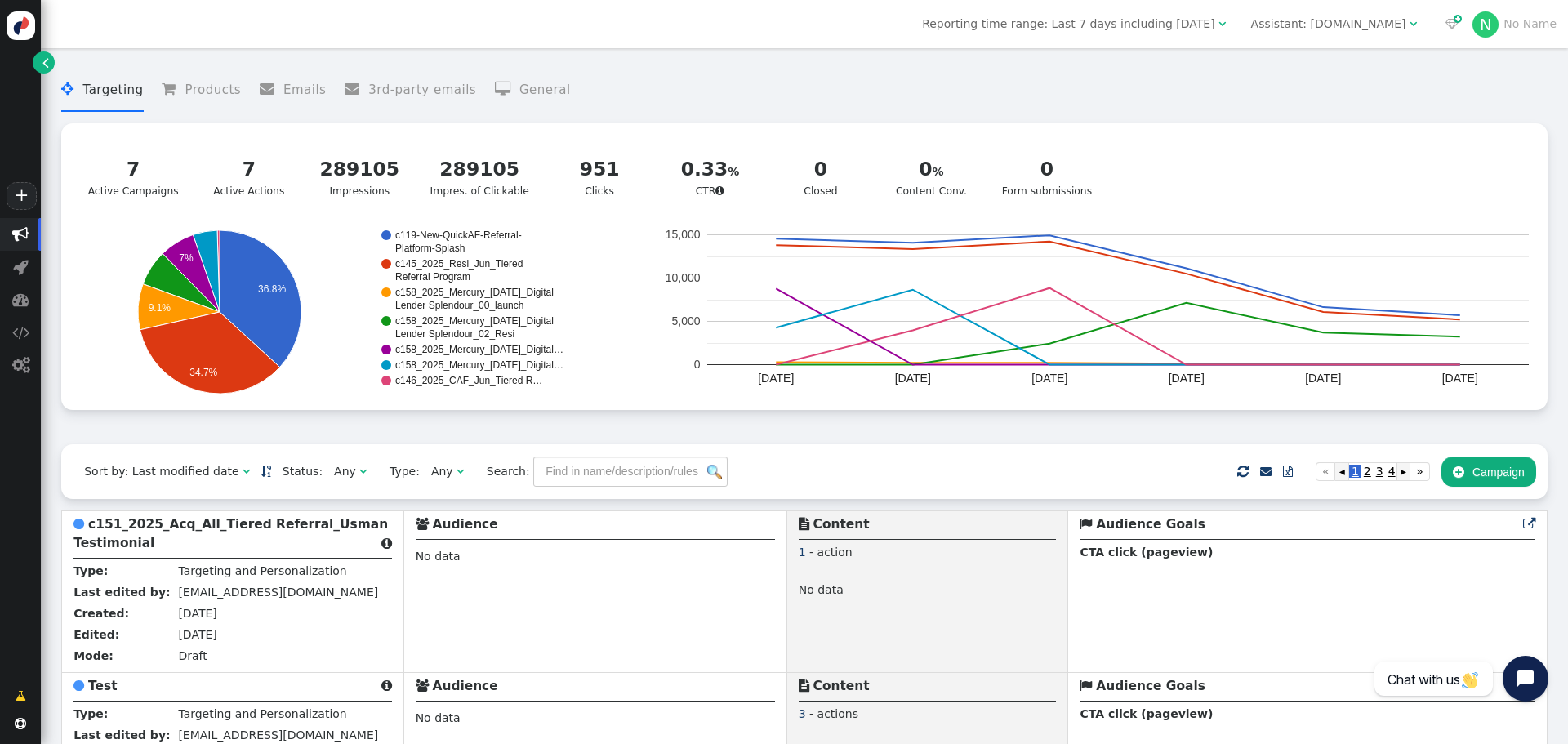
scroll to position [164, 0]
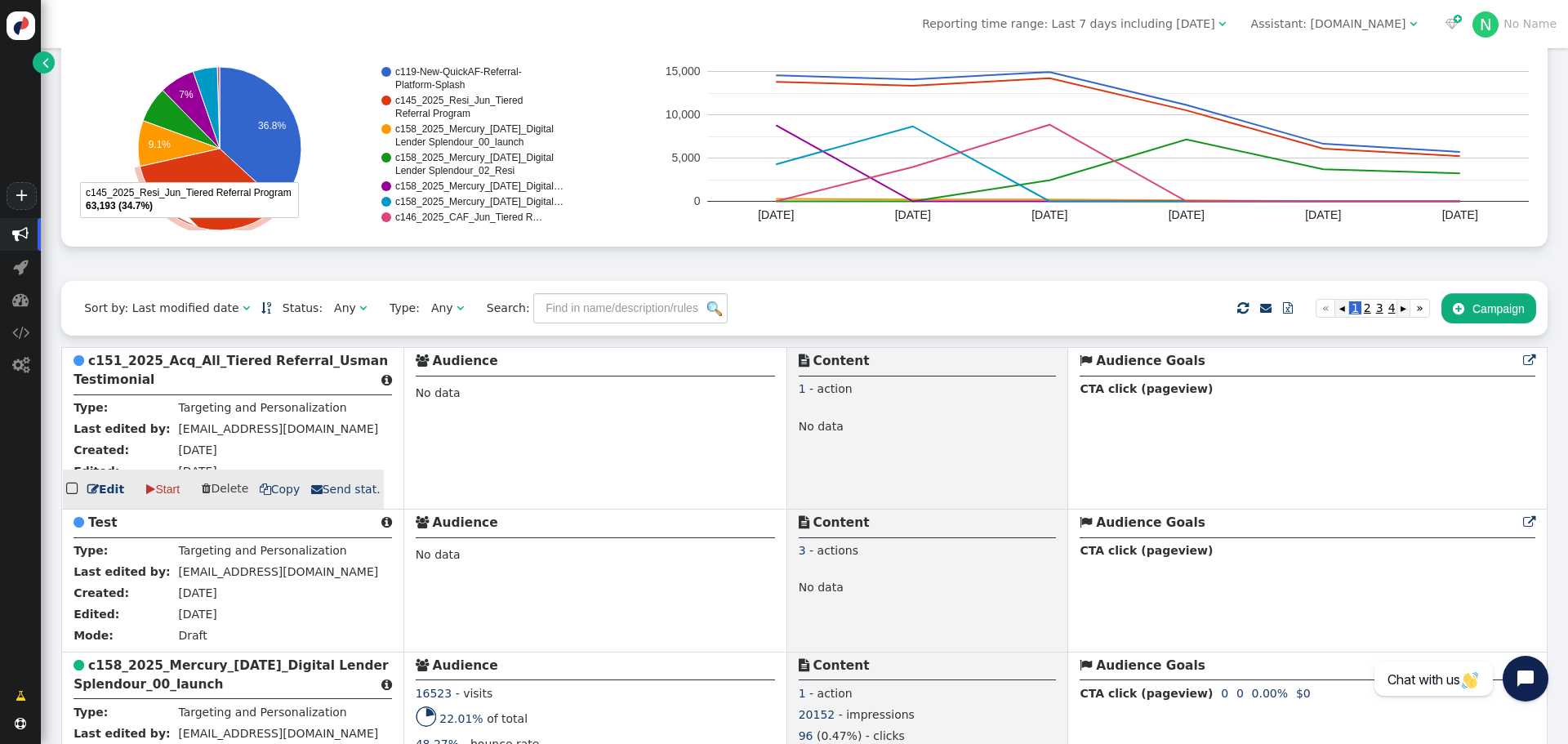
click at [144, 373] on b "c151_2025_Acq_All_Tiered Referral_Usman Testimonial" at bounding box center [231, 371] width 314 height 34
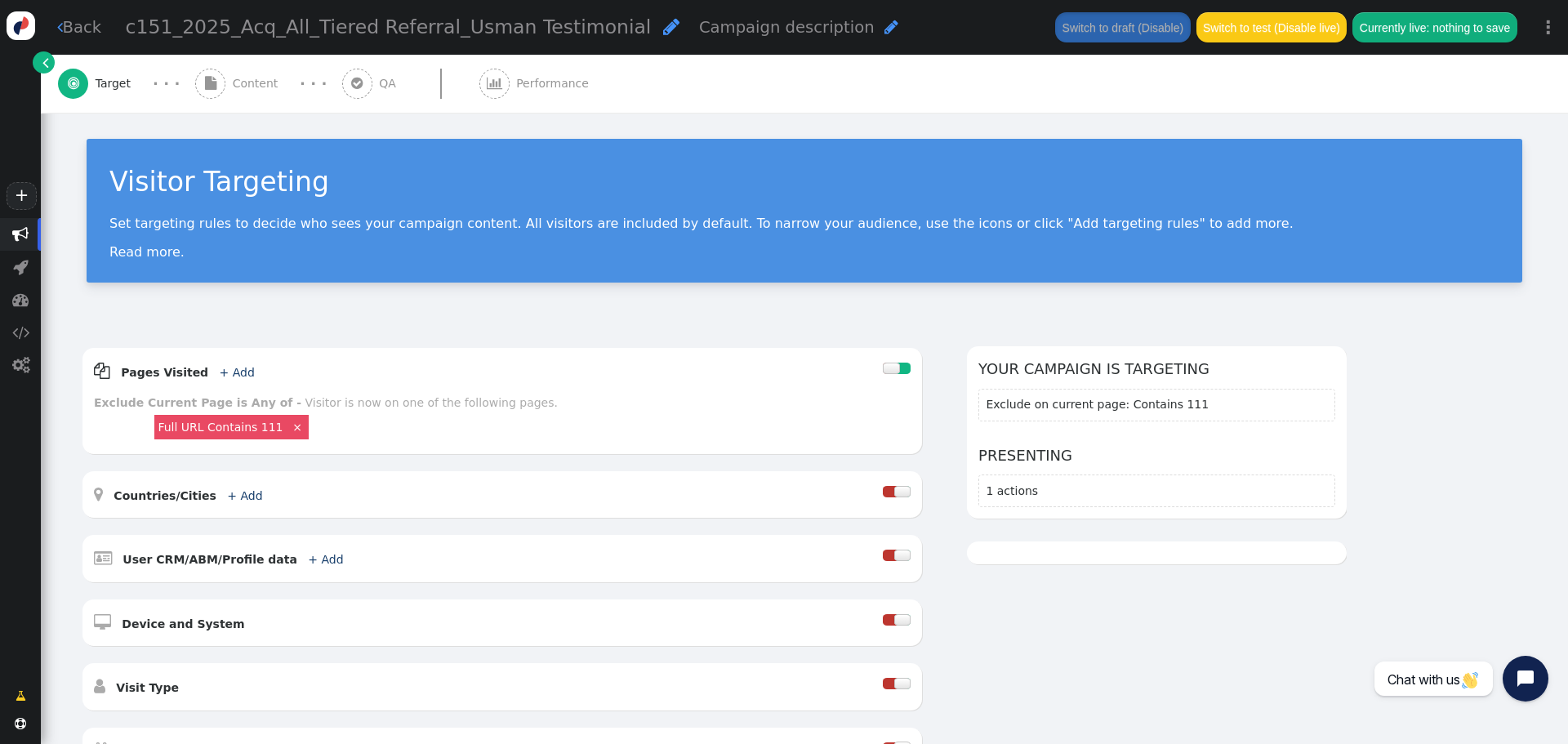
click at [252, 74] on div " Content" at bounding box center [239, 84] width 89 height 58
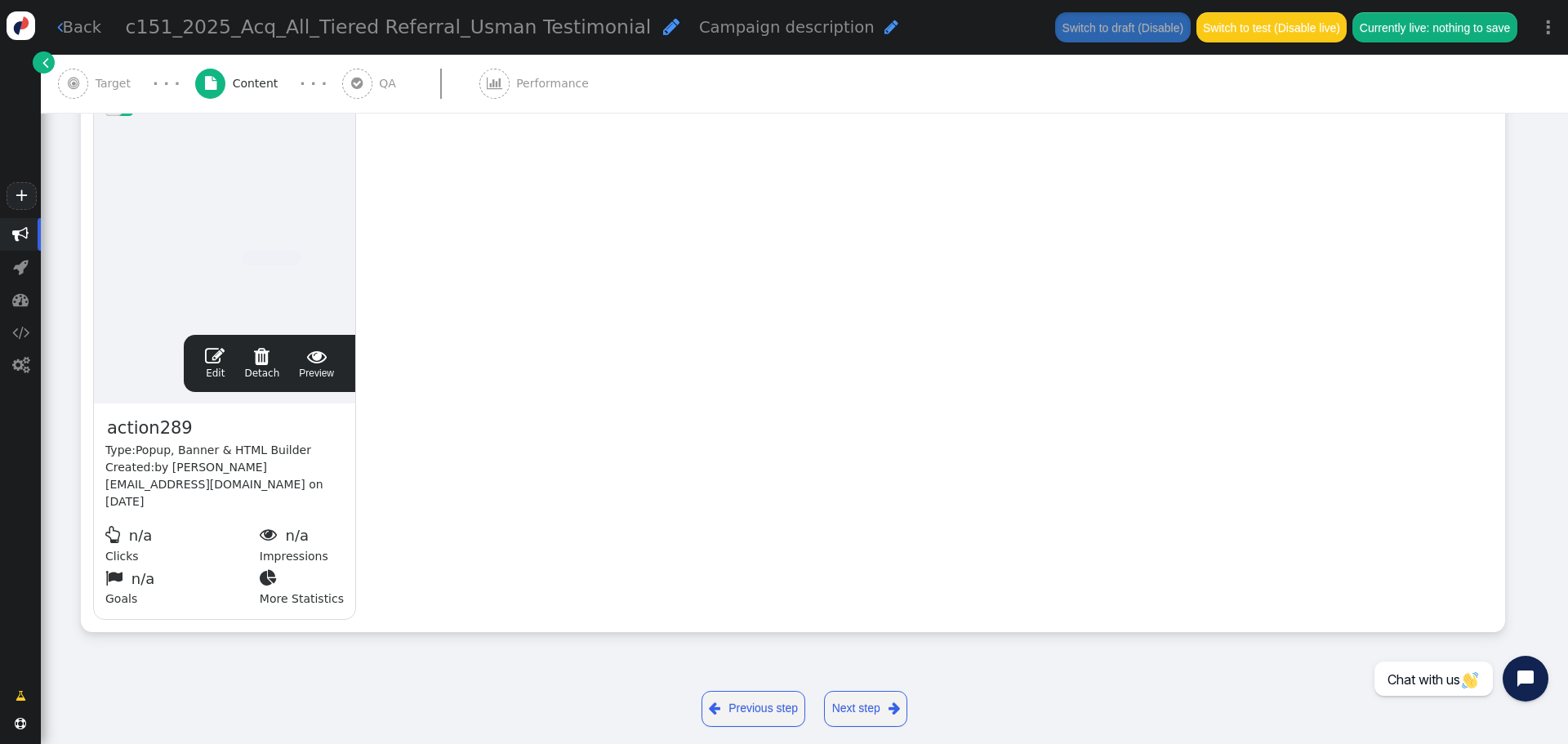
scroll to position [357, 0]
click at [198, 347] on div " Edit  Detach  Preview" at bounding box center [269, 363] width 171 height 57
click at [215, 354] on span "" at bounding box center [215, 355] width 20 height 20
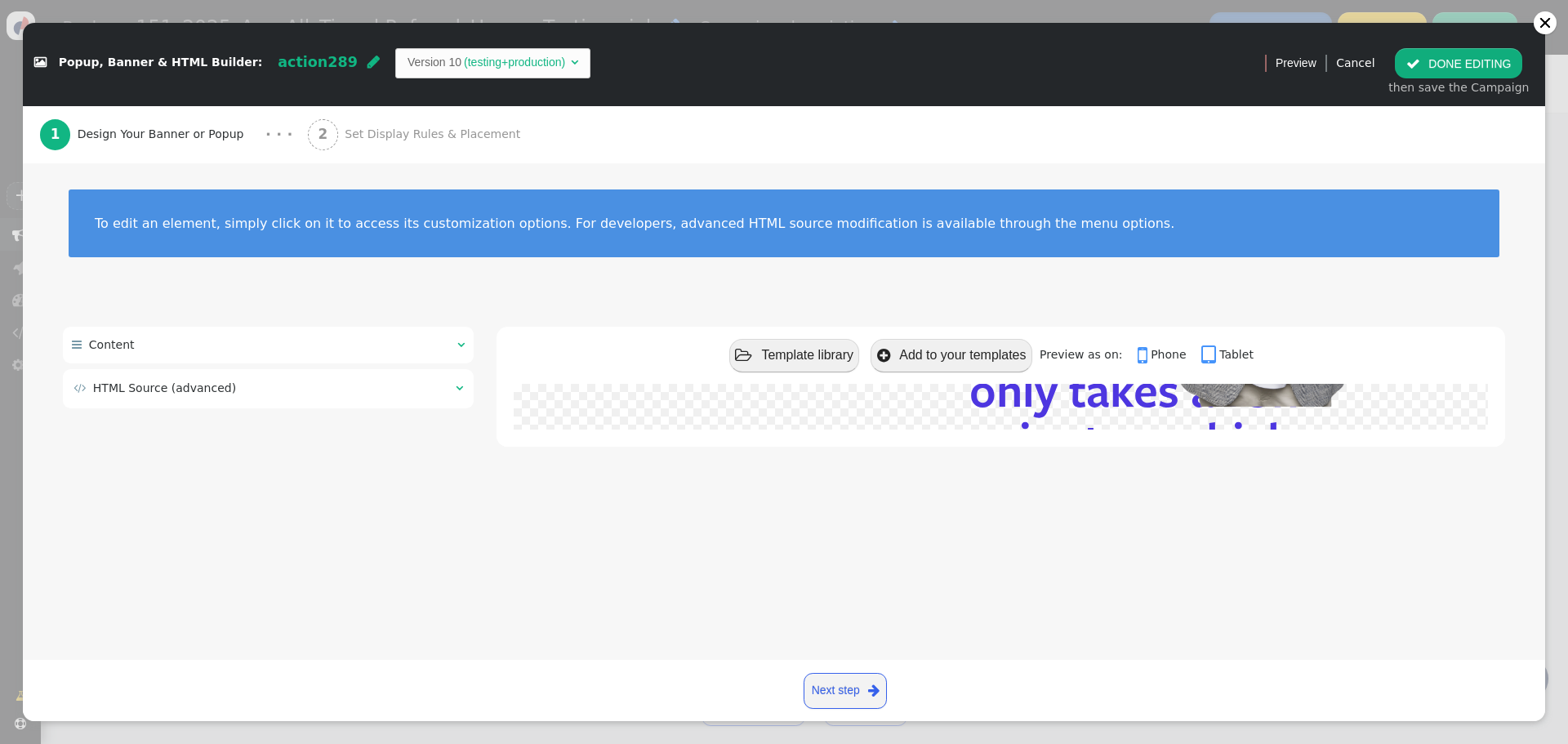
click at [138, 392] on span "HTML Source (advanced)" at bounding box center [165, 388] width 143 height 13
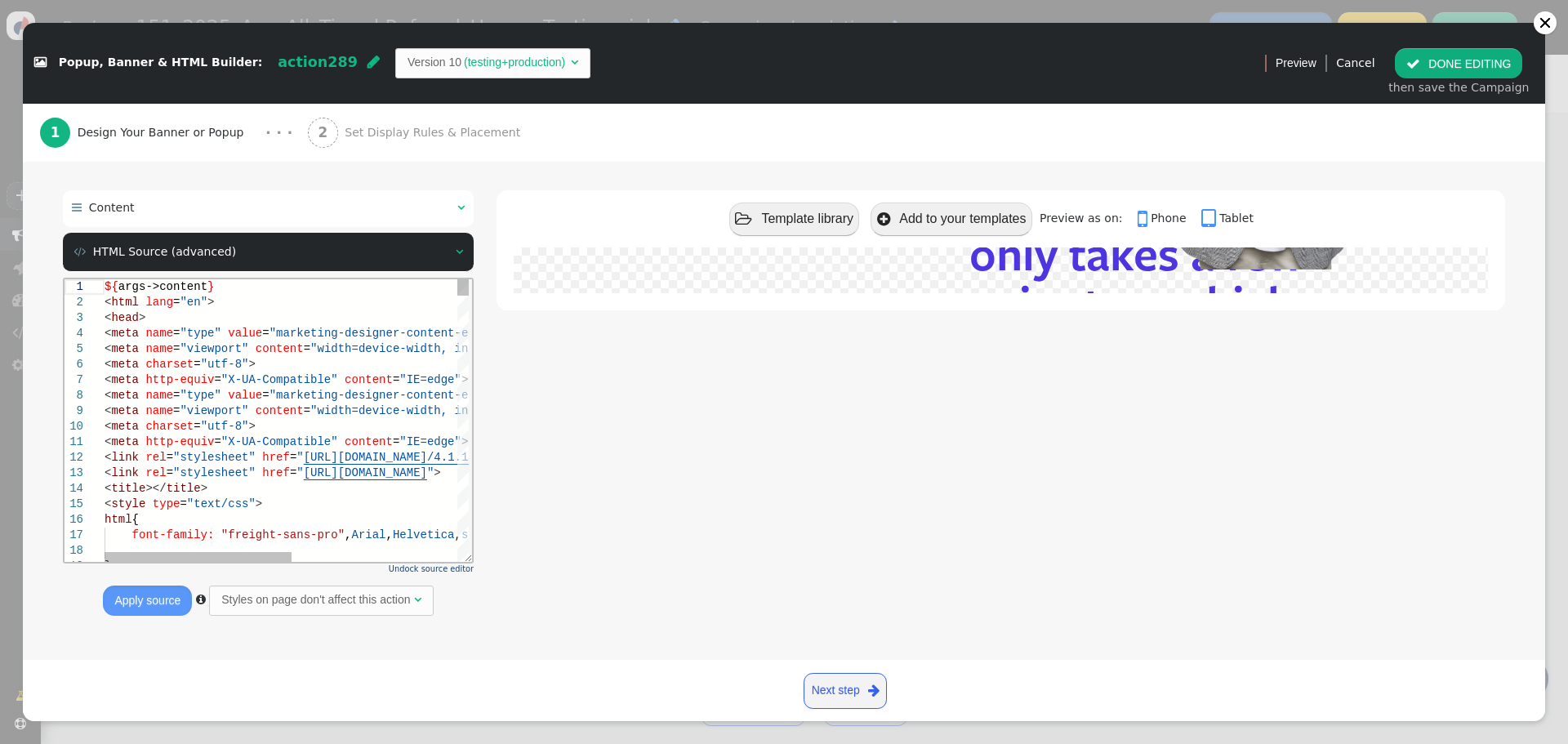
scroll to position [137, 0]
click at [431, 566] on span "Undock source editor" at bounding box center [431, 569] width 85 height 9
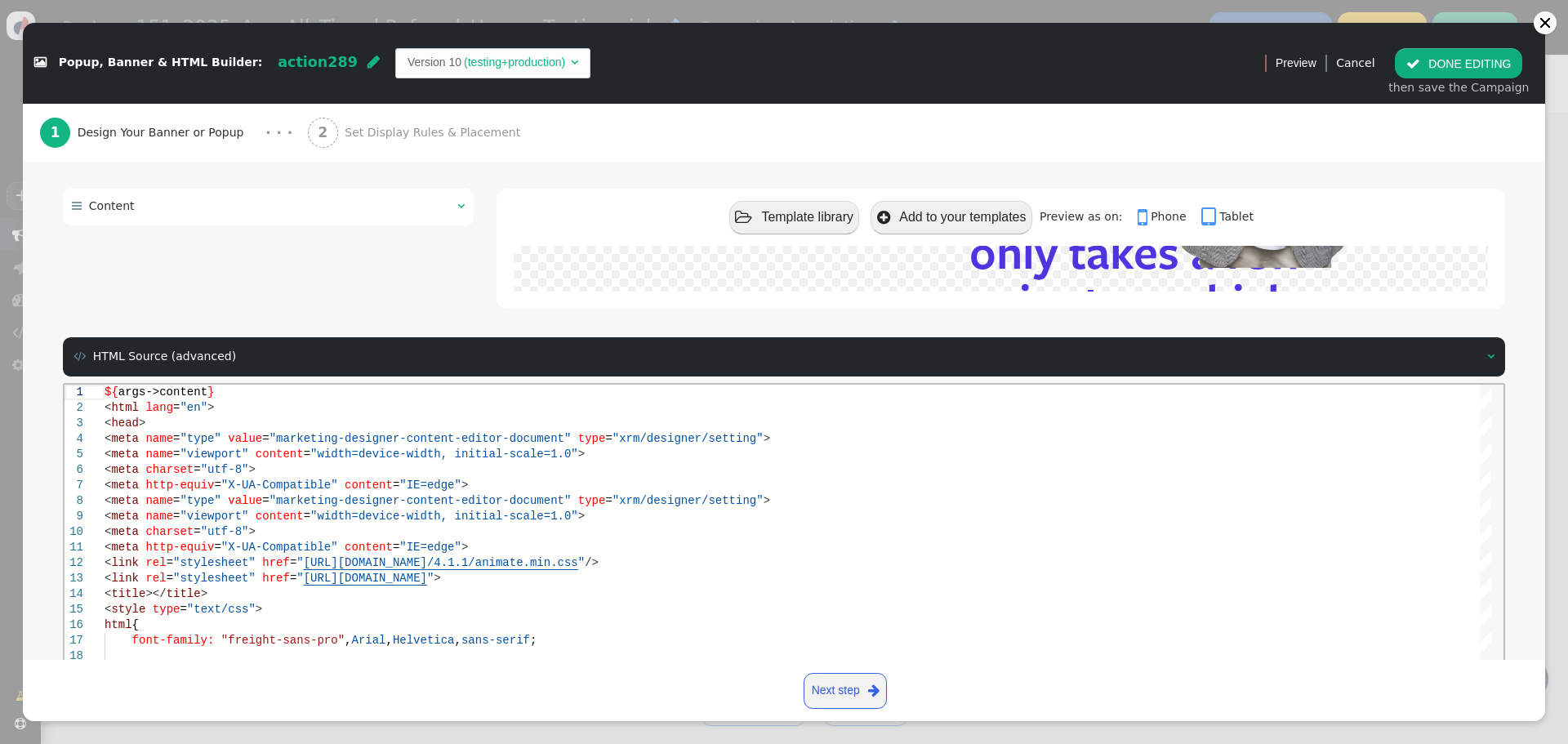
scroll to position [219, 0]
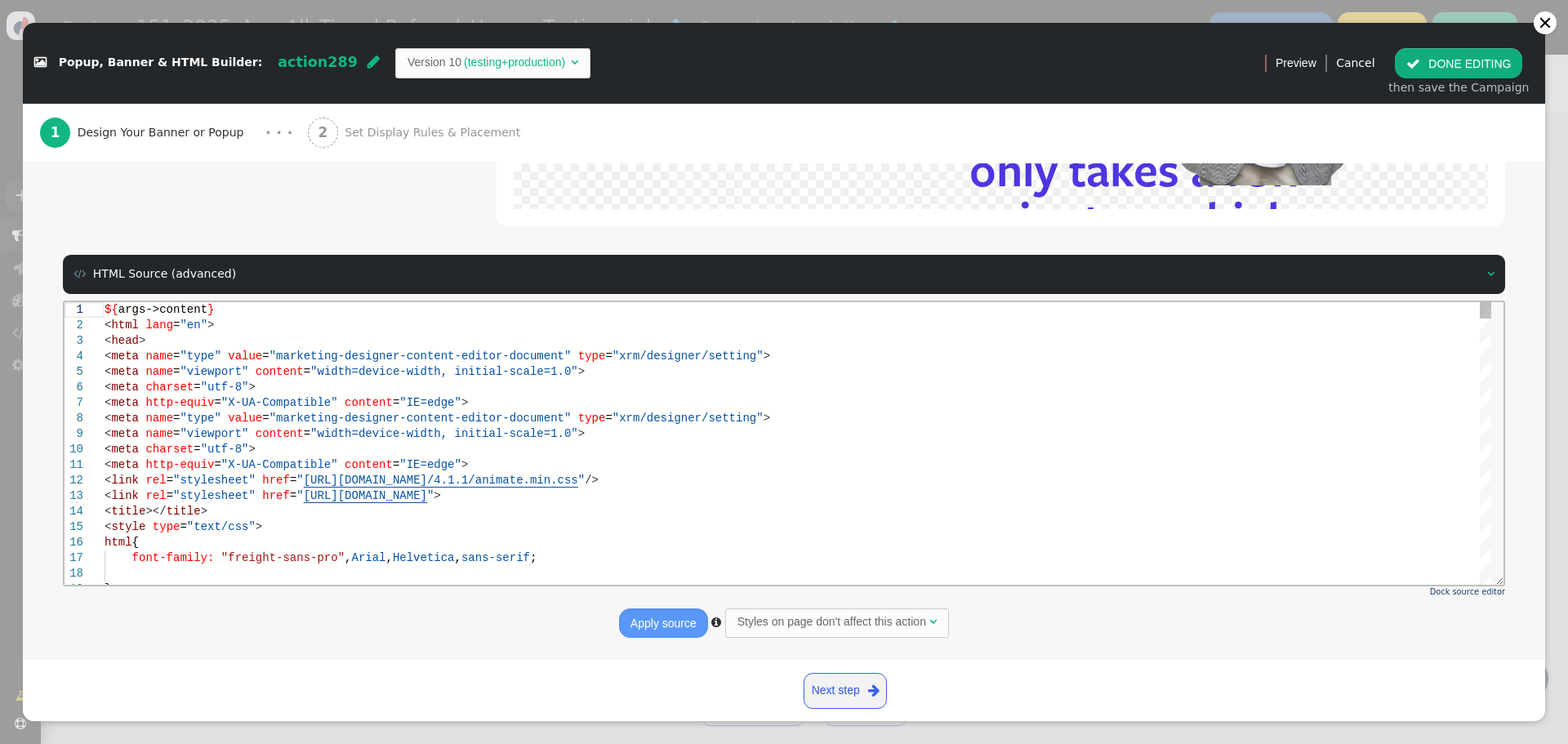
drag, startPoint x: 1494, startPoint y: 421, endPoint x: 1492, endPoint y: 457, distance: 36.1
click at [1494, 423] on div " Content    Template library  Add to your templates Preview as on:  Phone…" at bounding box center [783, 365] width 1522 height 565
click at [1492, 460] on div at bounding box center [784, 444] width 1442 height 286
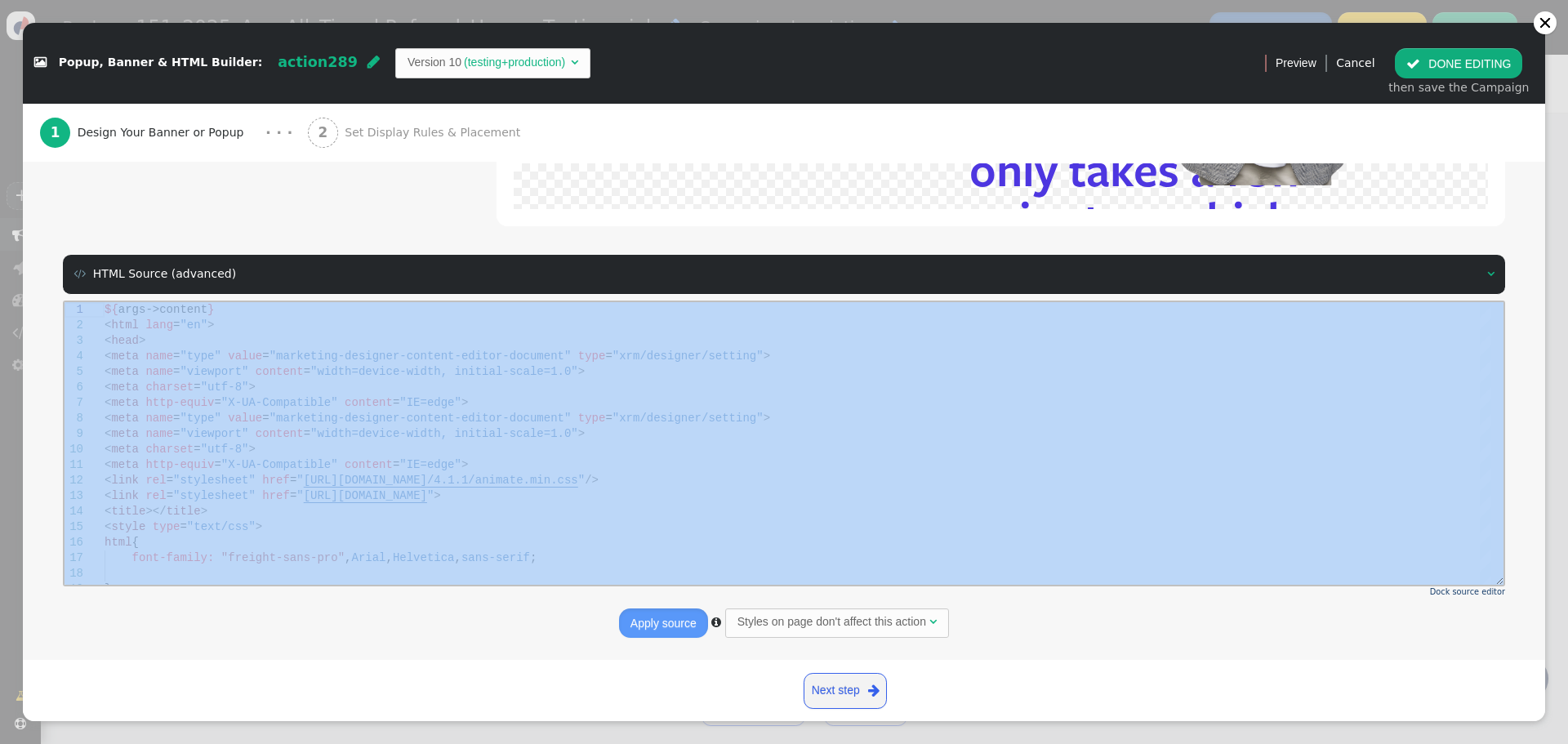
drag, startPoint x: 1557, startPoint y: 761, endPoint x: 1489, endPoint y: 470, distance: 298.8
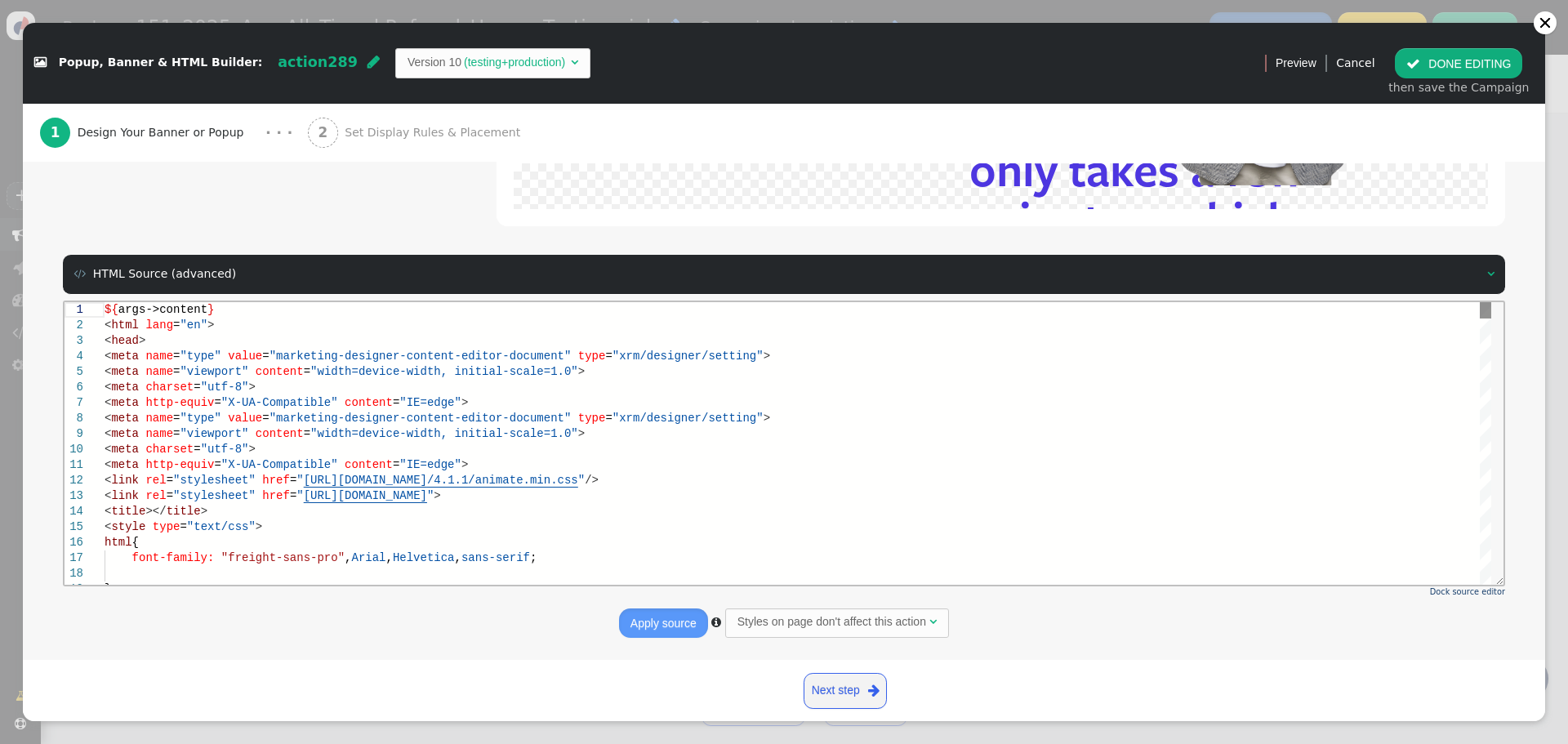
click at [1489, 473] on div at bounding box center [1485, 443] width 11 height 283
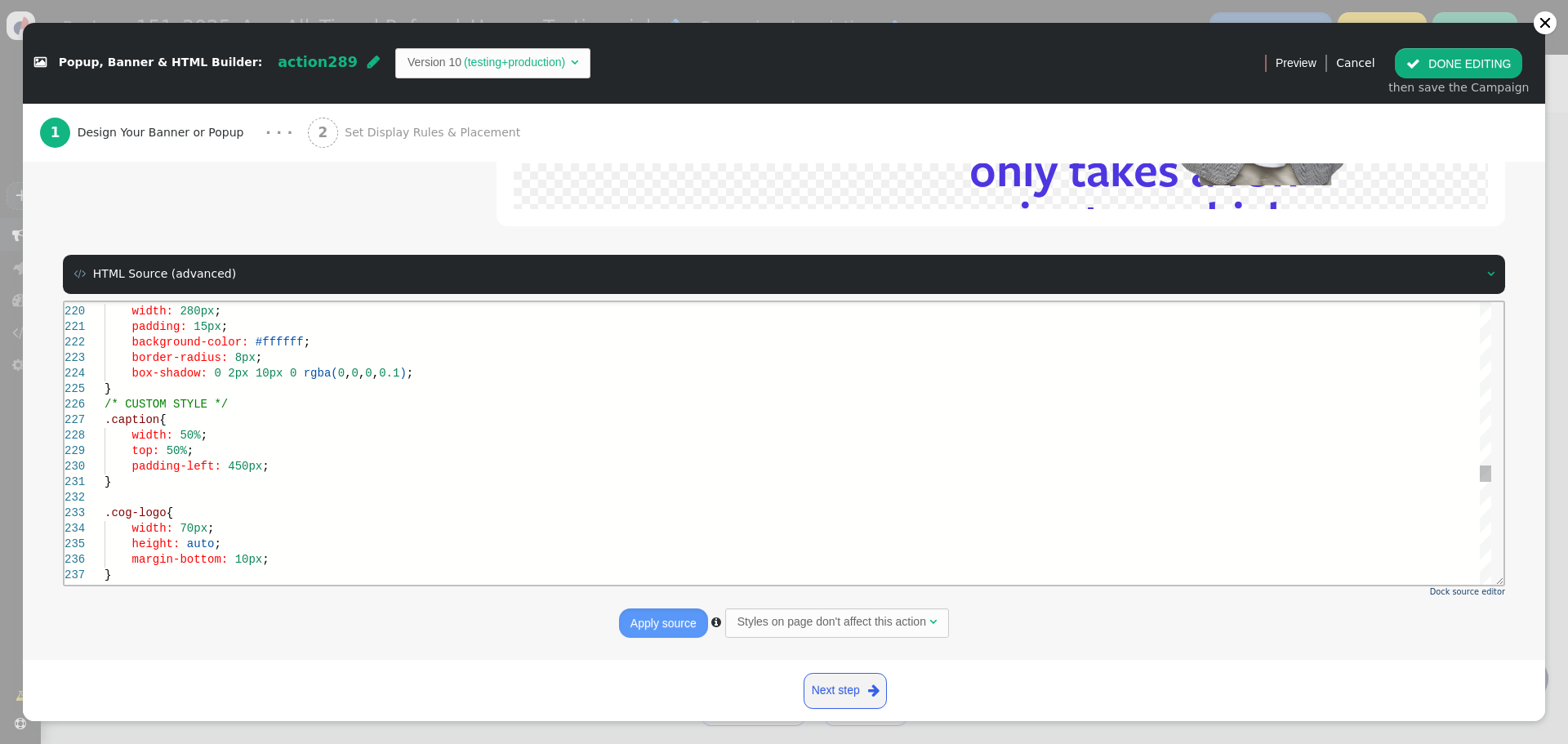
click at [1487, 482] on div at bounding box center [1485, 443] width 11 height 283
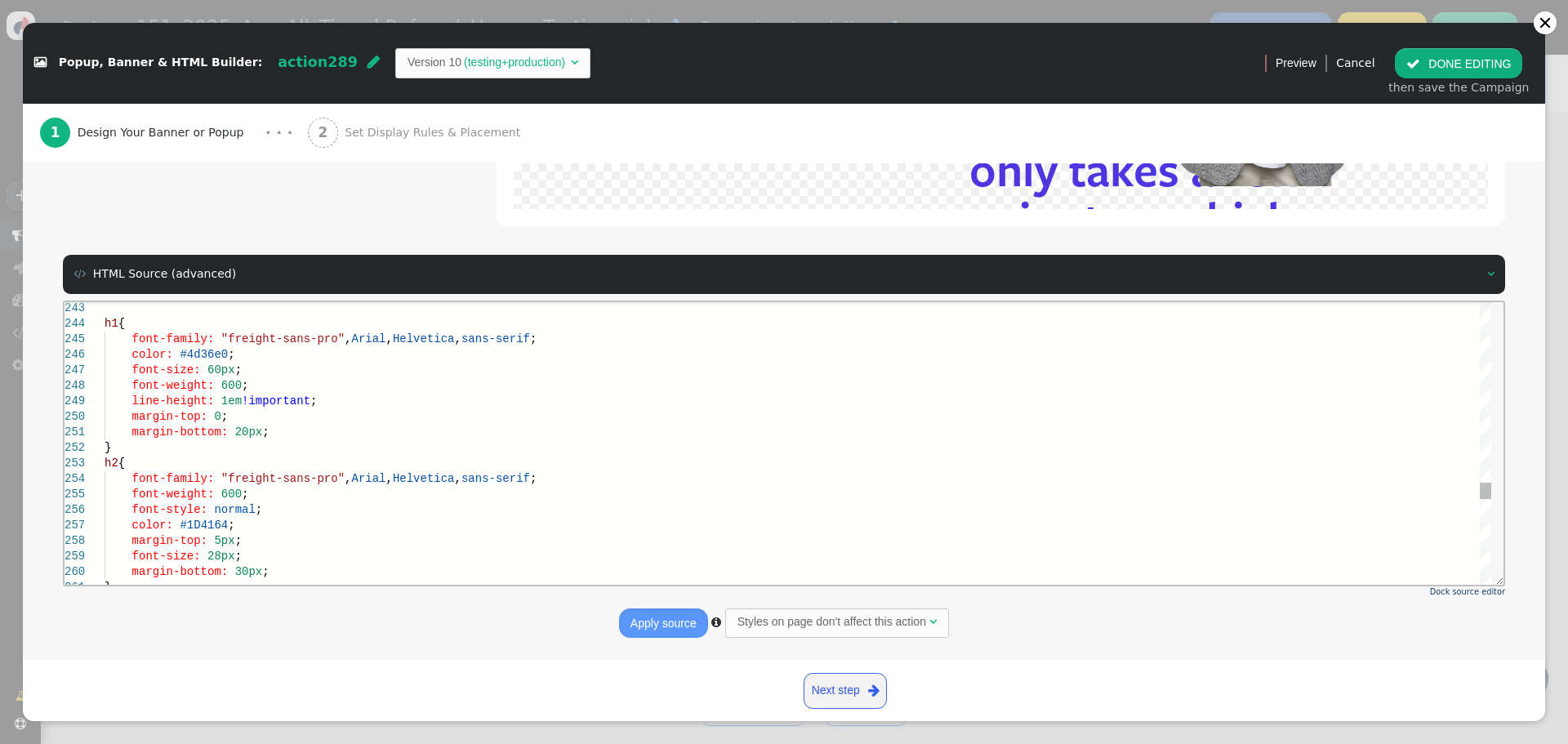
scroll to position [0, 0]
drag, startPoint x: 268, startPoint y: 429, endPoint x: 123, endPoint y: 734, distance: 337.7
type textarea "text-decoration: underline; } h1 { font-family: "freight-sans-pro", Arial, Helv…"
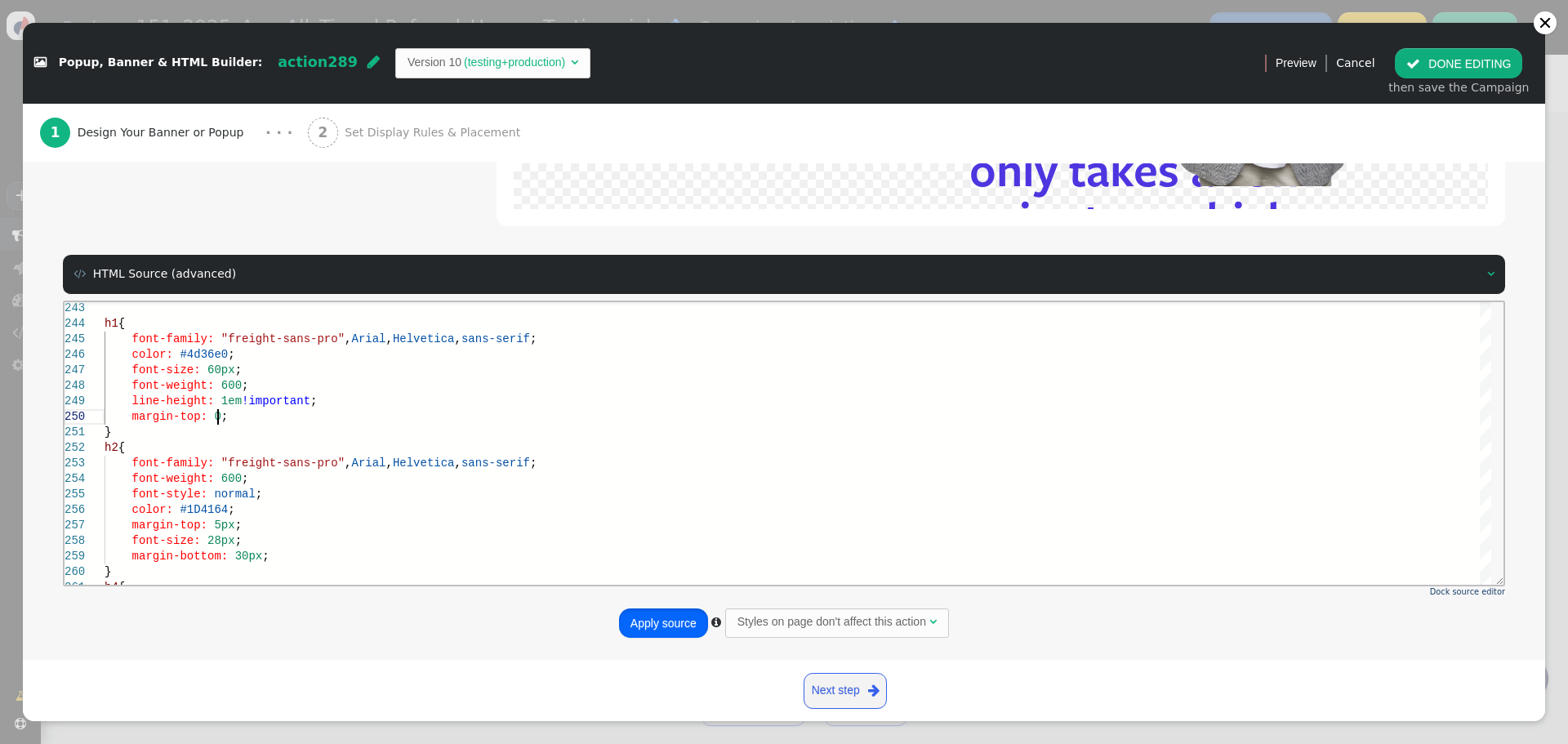
click at [658, 637] on button "Apply source" at bounding box center [664, 623] width 89 height 29
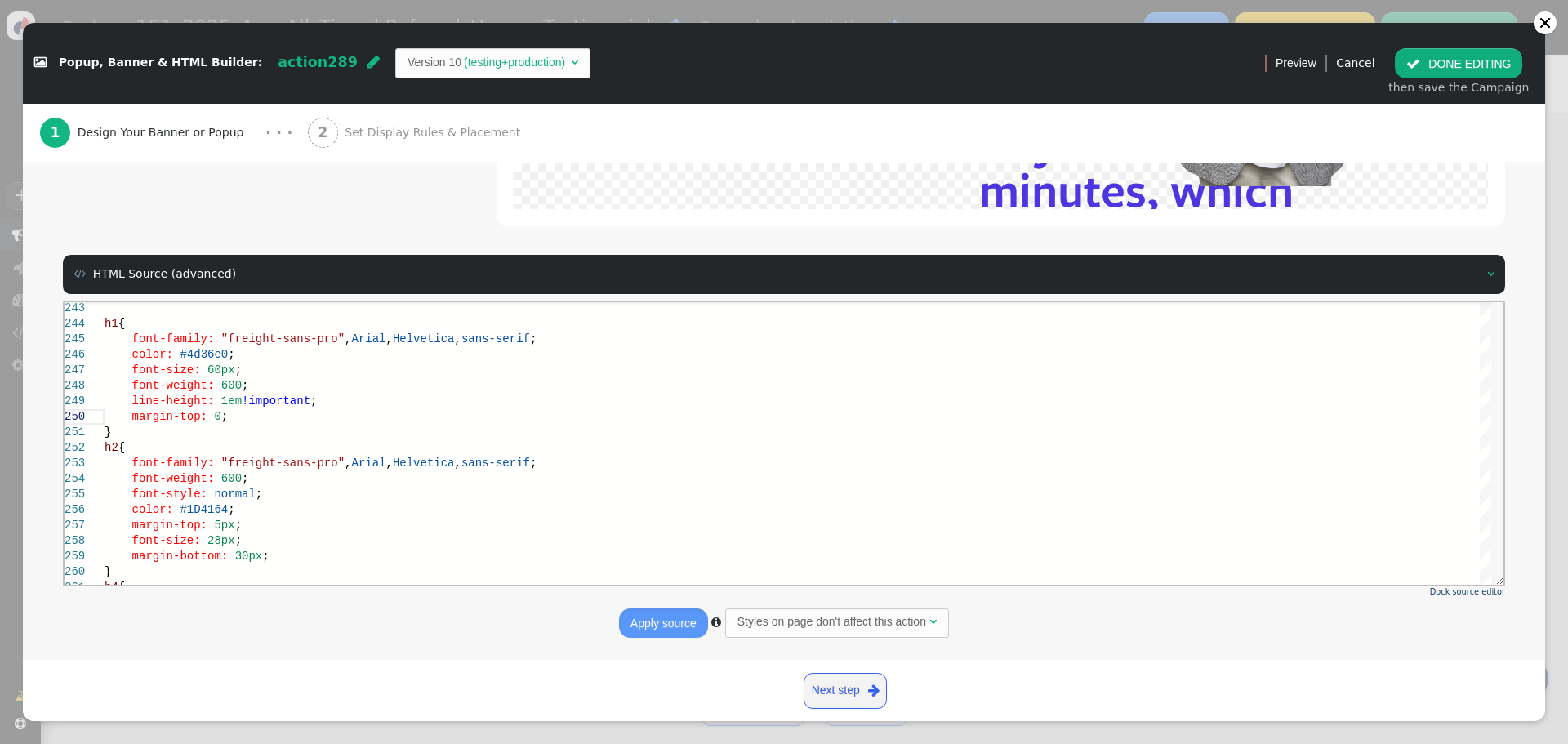
click at [669, 619] on button "Apply source" at bounding box center [664, 623] width 89 height 29
click at [1477, 56] on button " DONE EDITING" at bounding box center [1458, 62] width 127 height 29
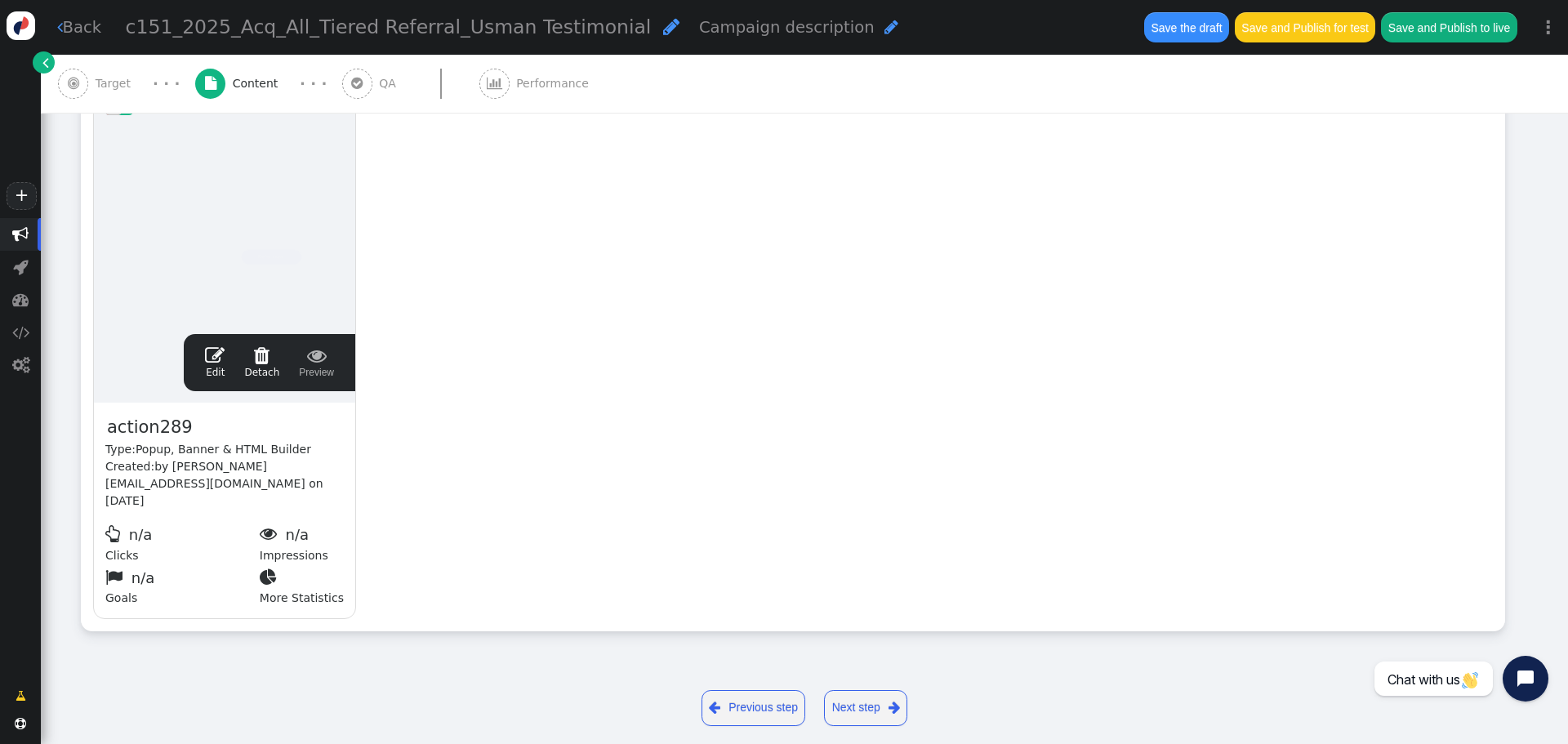
click at [1168, 25] on button "Save the draft" at bounding box center [1186, 26] width 85 height 29
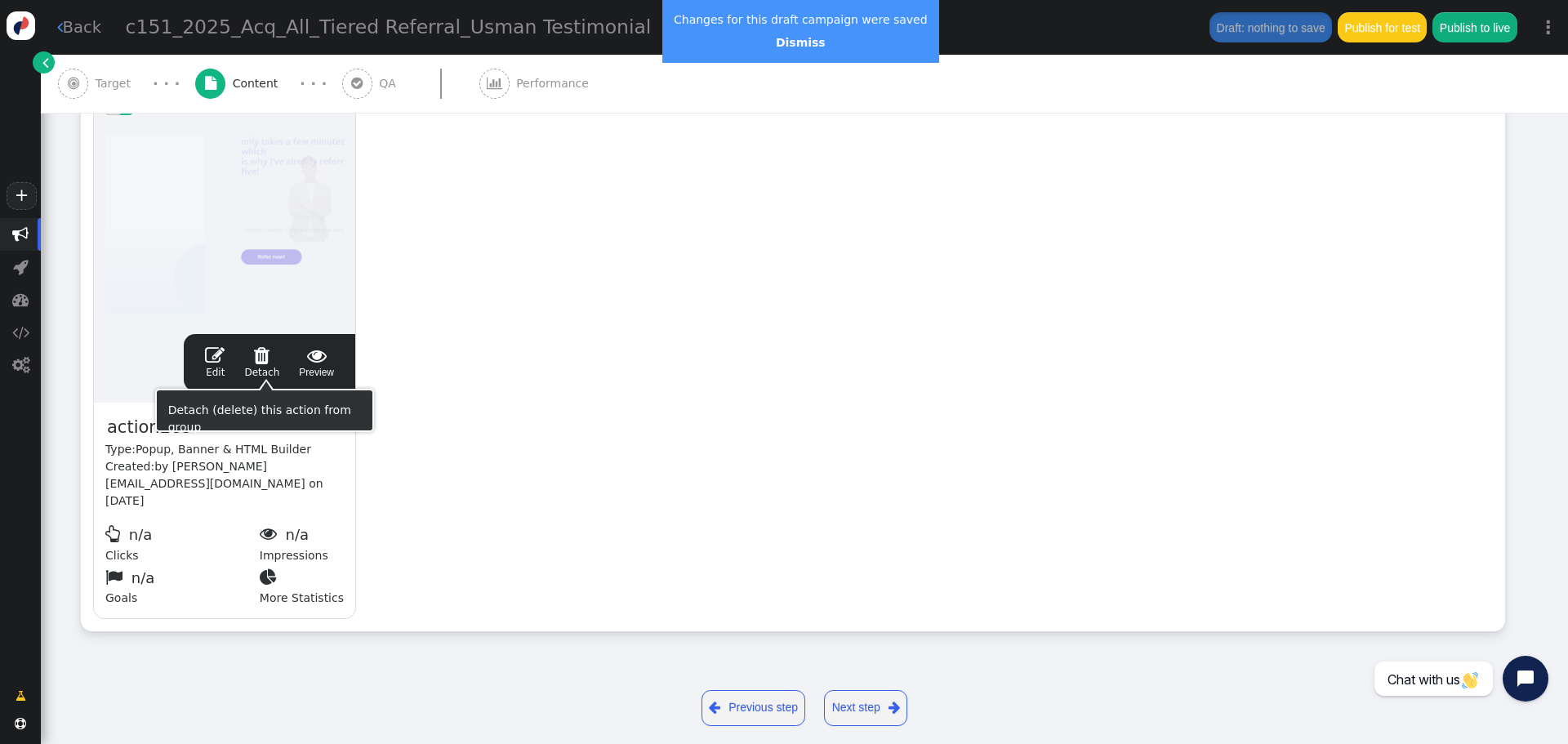
click at [214, 363] on span "" at bounding box center [215, 355] width 20 height 20
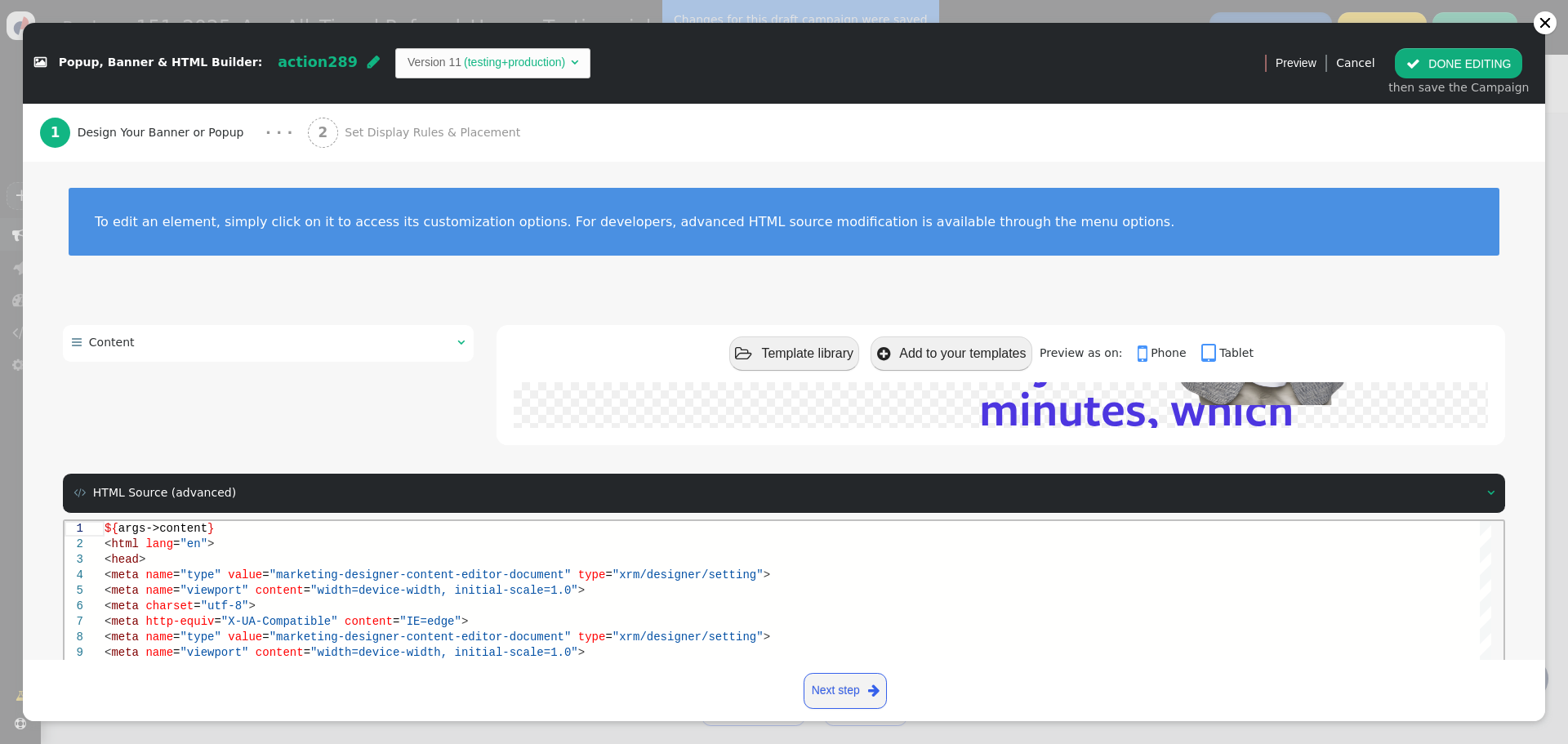
click at [1453, 61] on button " DONE EDITING" at bounding box center [1458, 62] width 127 height 29
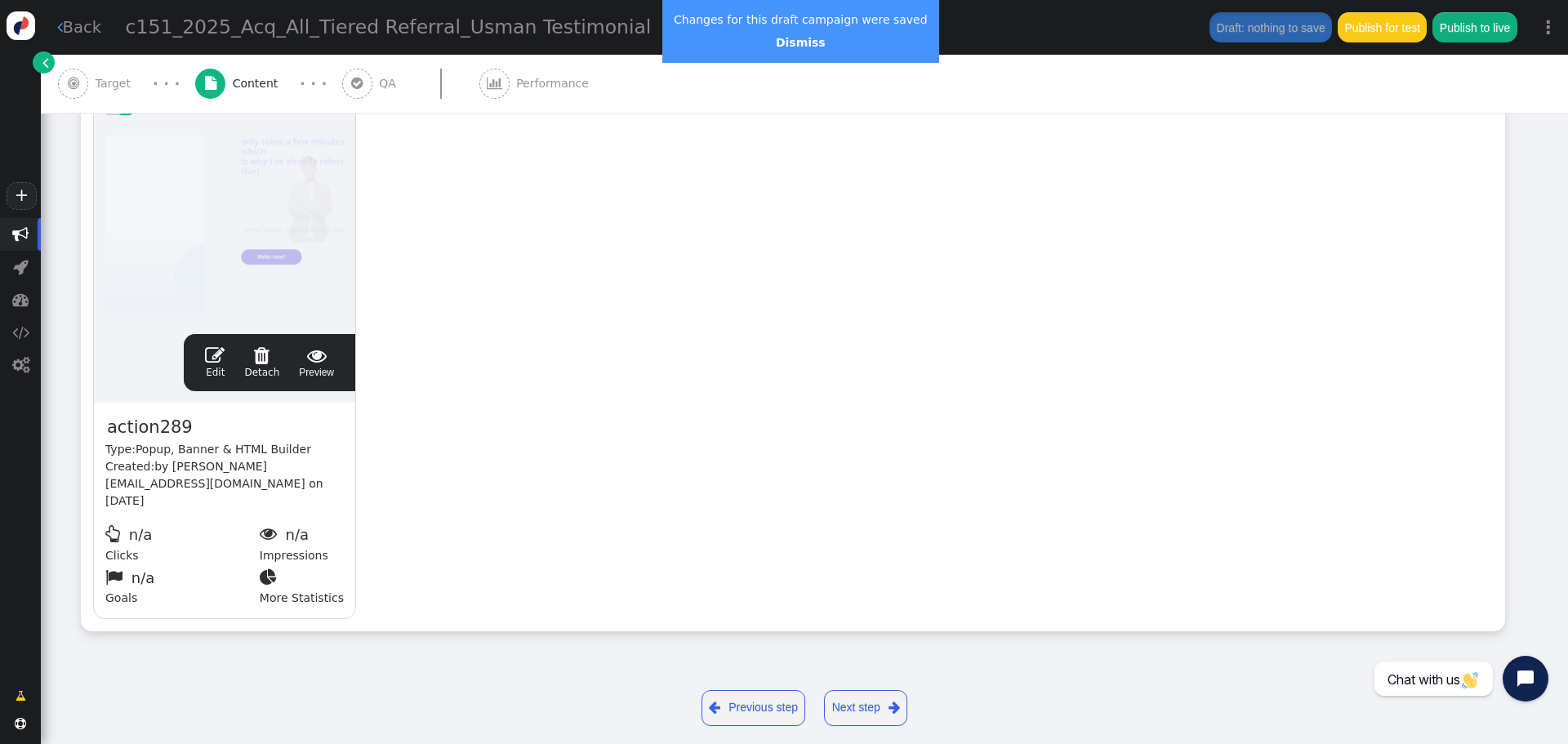
click at [214, 361] on span "" at bounding box center [215, 355] width 20 height 20
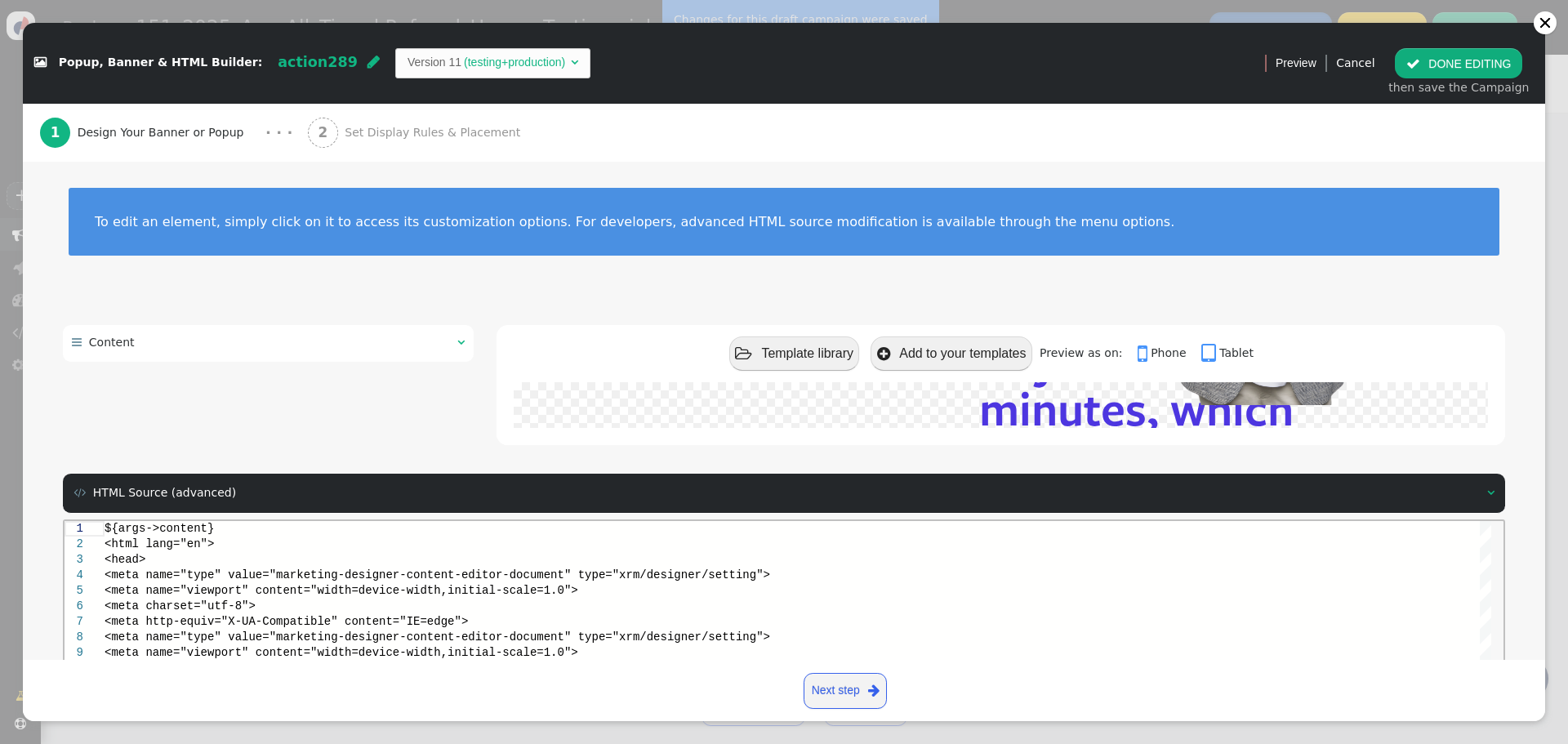
scroll to position [219, 0]
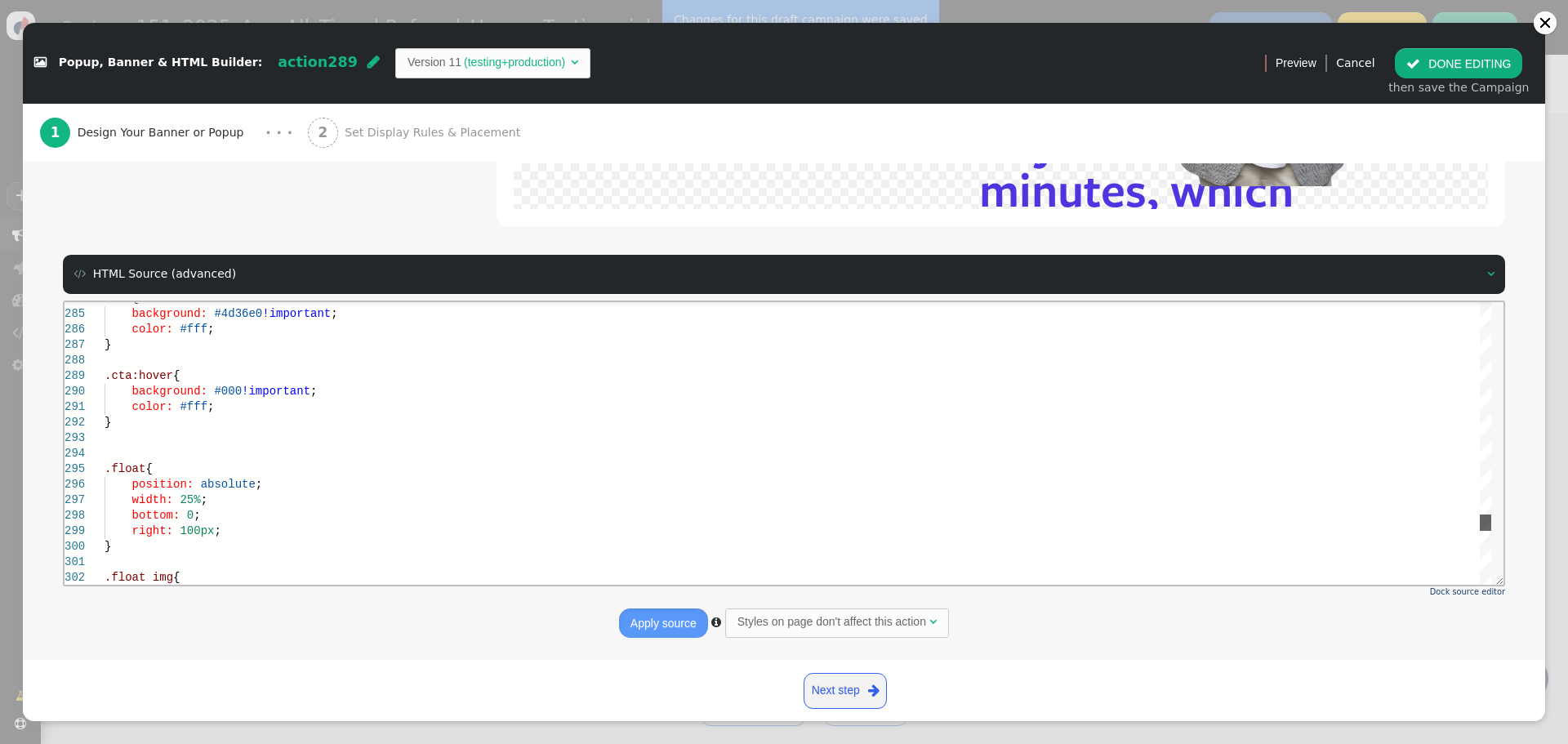
drag, startPoint x: 1484, startPoint y: 321, endPoint x: 1490, endPoint y: 526, distance: 205.1
click at [1490, 526] on div at bounding box center [1485, 522] width 11 height 16
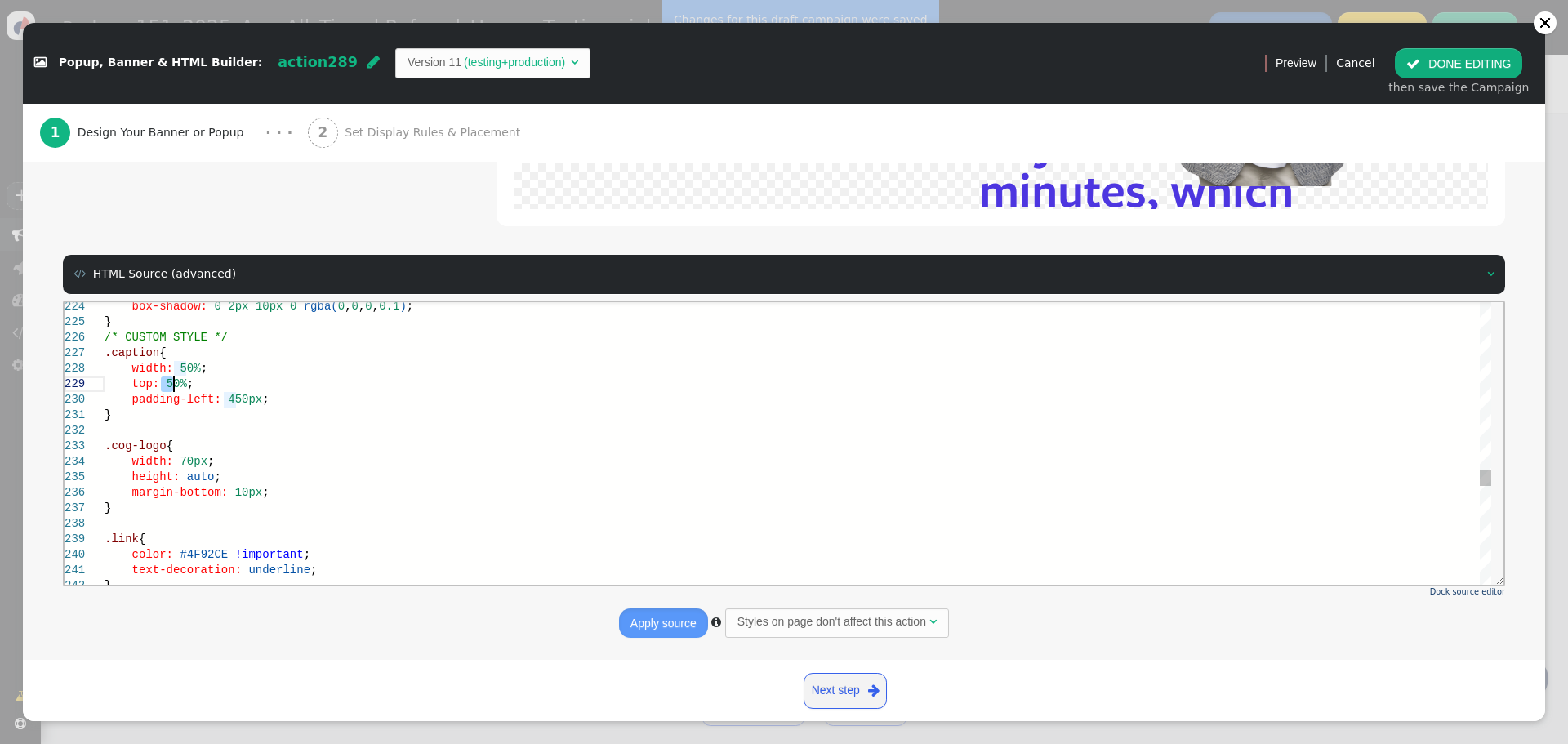
drag, startPoint x: 160, startPoint y: 387, endPoint x: 180, endPoint y: 386, distance: 20.0
type textarea "padding: 15px; background-color: #ffffff; border-radius: 8px; box-shadow: 0 2px…"
click at [646, 620] on button "Apply source" at bounding box center [664, 623] width 89 height 29
click at [1441, 63] on button " DONE EDITING" at bounding box center [1458, 62] width 127 height 29
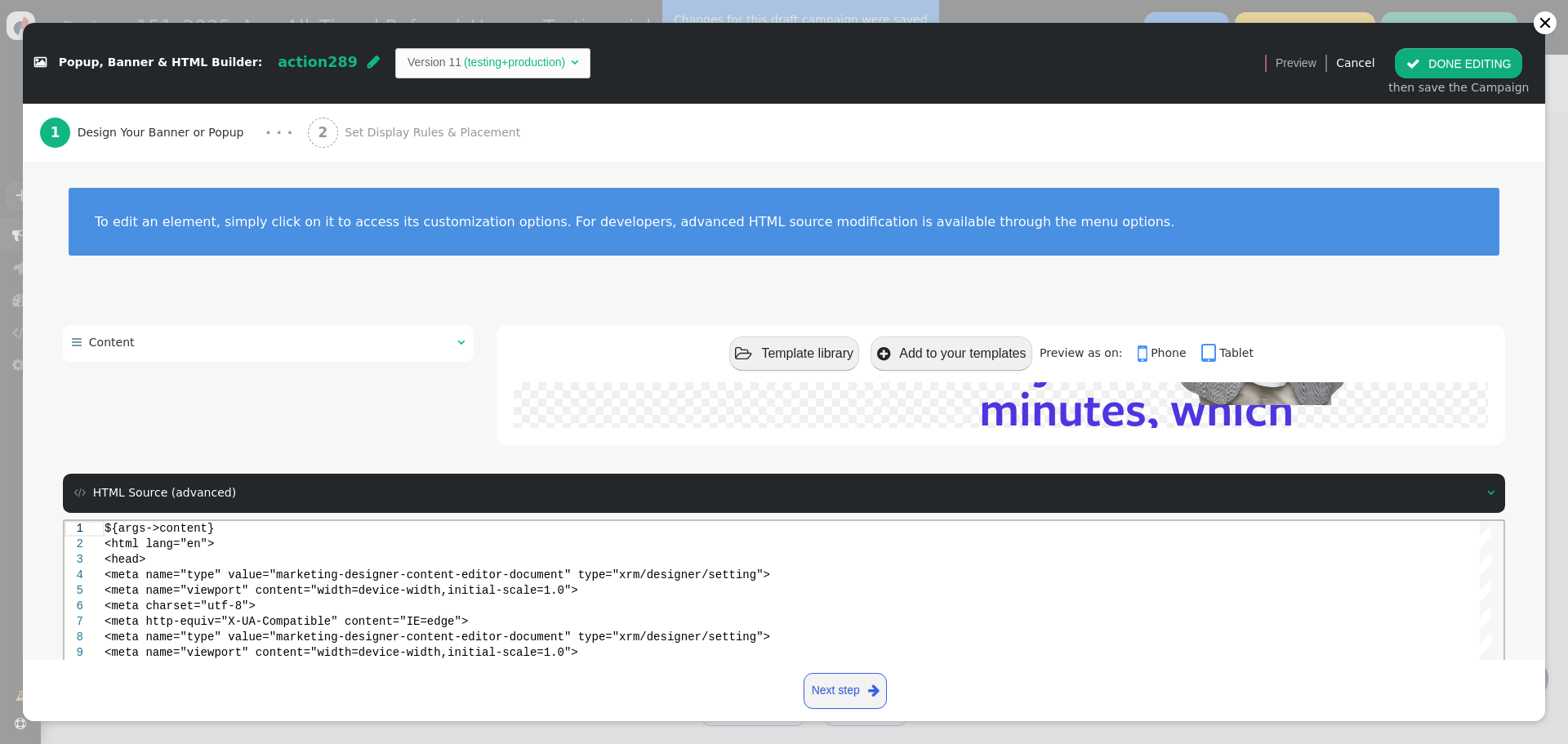
scroll to position [0, 0]
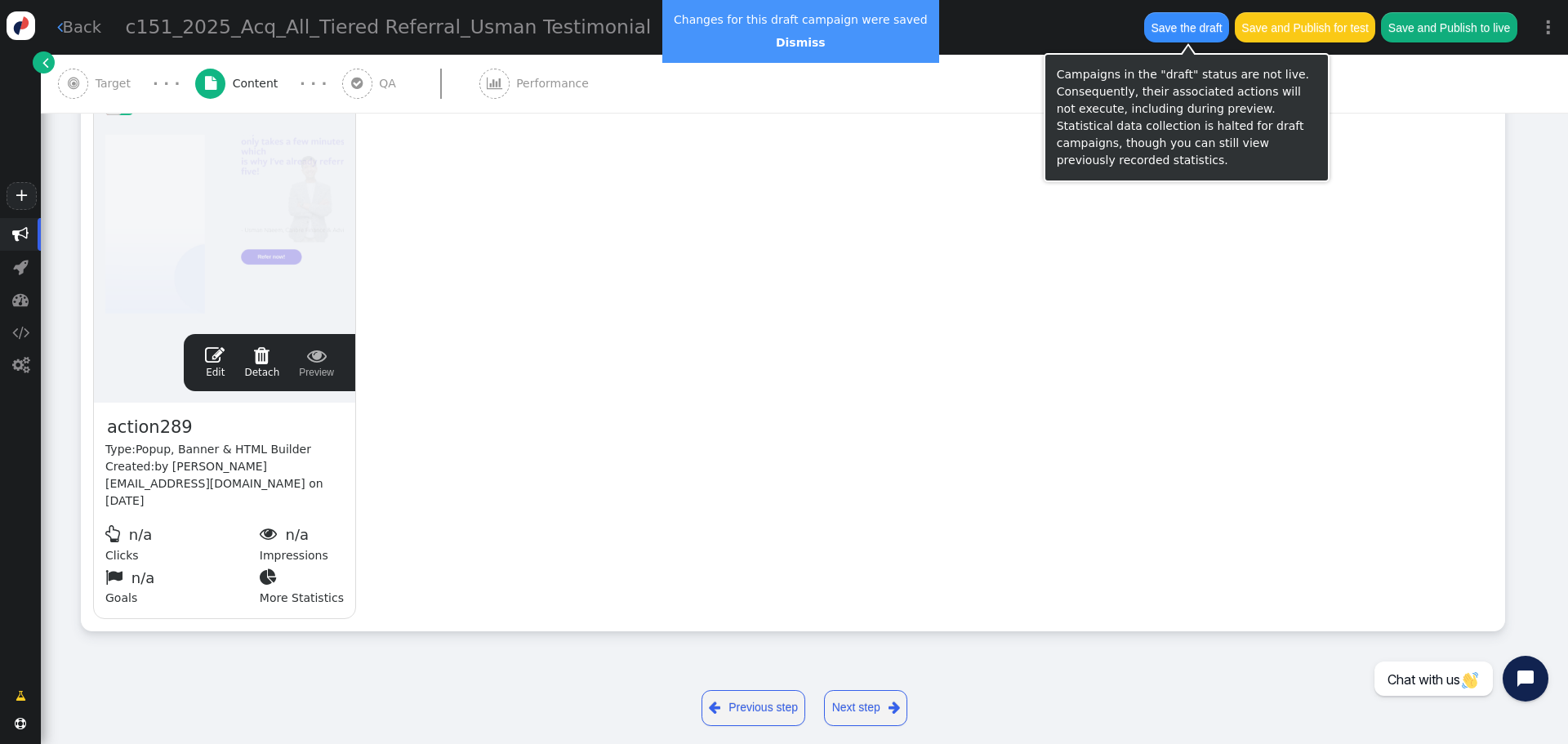
click at [1167, 31] on button "Save the draft" at bounding box center [1186, 26] width 85 height 29
